Goal: Task Accomplishment & Management: Use online tool/utility

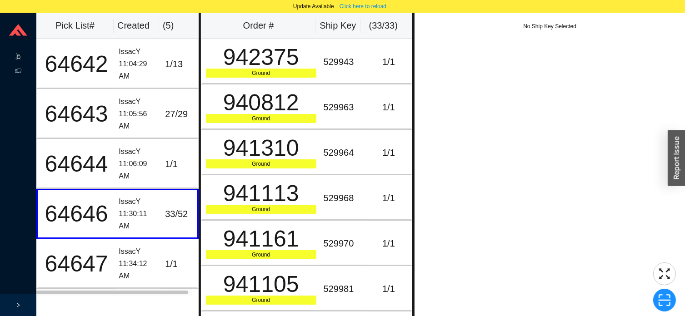
click at [15, 57] on icon ".warehouse-cart-packages-a{fill:none;stroke:currentColor;stroke-linecap:round;s…" at bounding box center [18, 56] width 6 height 6
click at [62, 57] on link "Start Pick" at bounding box center [56, 57] width 23 height 6
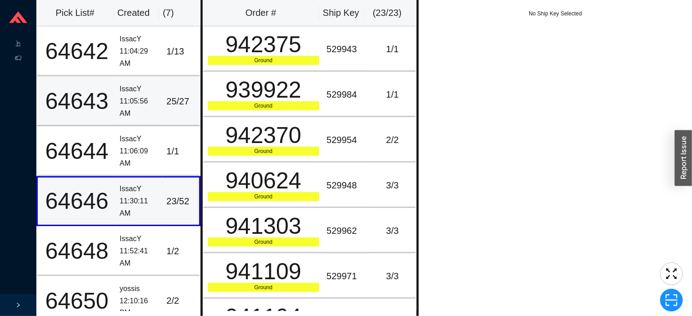
click at [147, 114] on div "11:05:56 AM" at bounding box center [140, 107] width 40 height 24
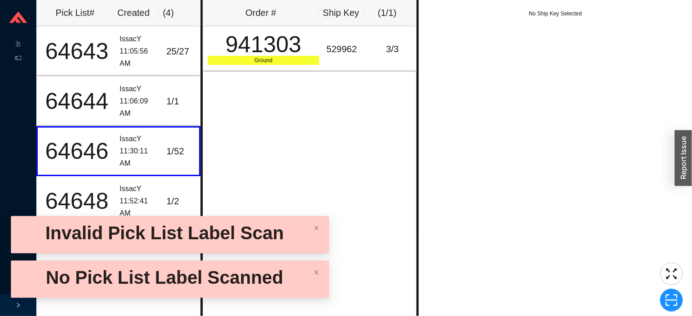
click at [23, 22] on icon at bounding box center [18, 17] width 18 height 12
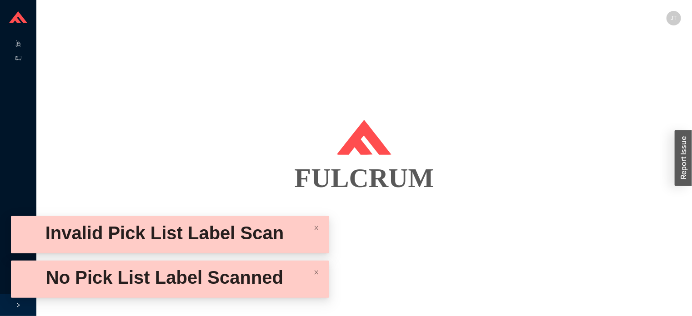
click at [18, 44] on icon ".warehouse-cart-packages-a{fill:none;stroke:currentColor;stroke-linecap:round;s…" at bounding box center [18, 43] width 6 height 6
click at [58, 41] on link "Start Pick" at bounding box center [56, 44] width 23 height 6
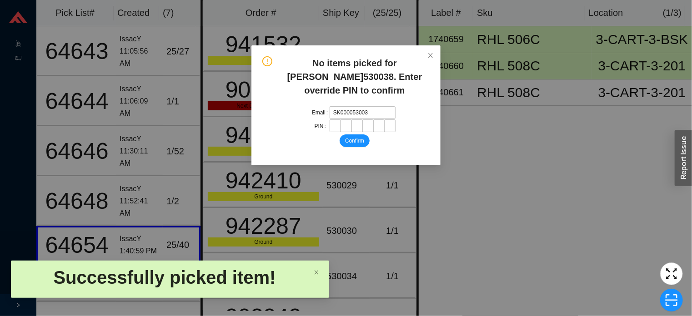
type input "SK0000530039"
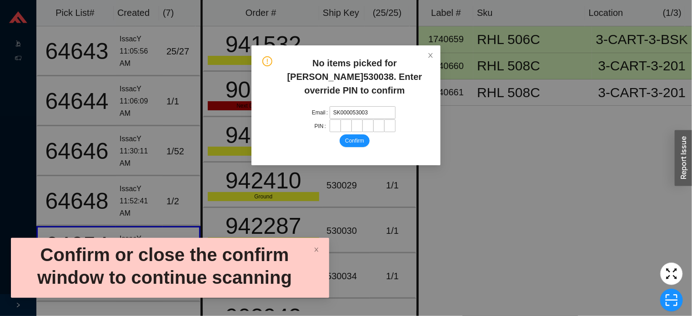
type input "SK0000530039"
click at [431, 55] on icon "close" at bounding box center [430, 55] width 5 height 5
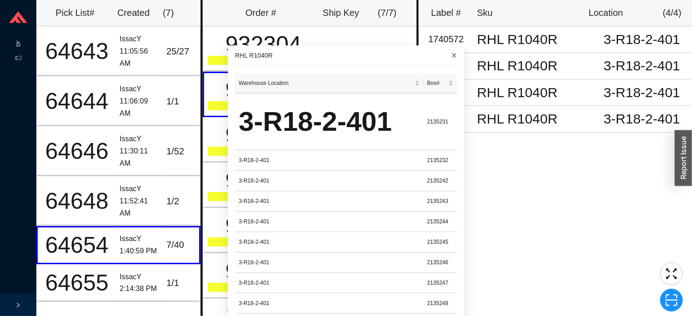
click at [452, 55] on icon "close" at bounding box center [454, 55] width 5 height 5
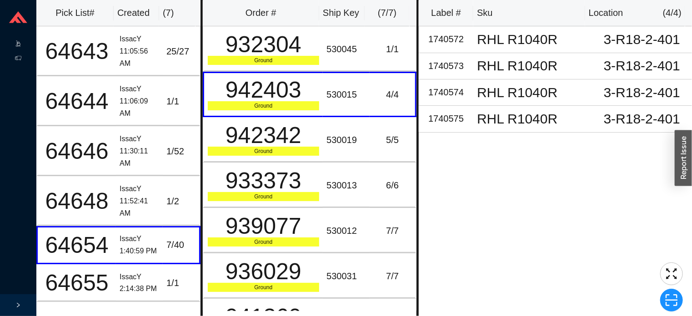
click at [18, 41] on icon ".warehouse-cart-packages-a{fill:none;stroke:currentColor;stroke-linecap:round;s…" at bounding box center [18, 43] width 6 height 6
click at [18, 43] on icon ".warehouse-cart-packages-a{fill:none;stroke:currentColor;stroke-linecap:round;s…" at bounding box center [18, 43] width 6 height 6
click at [25, 45] on icon at bounding box center [27, 45] width 5 height 0
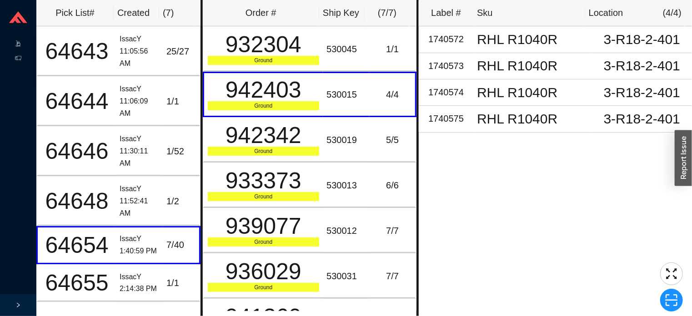
click at [18, 44] on icon ".warehouse-cart-packages-a{fill:none;stroke:currentColor;stroke-linecap:round;s…" at bounding box center [18, 43] width 6 height 6
click at [25, 45] on icon at bounding box center [27, 45] width 5 height 0
